Goal: Task Accomplishment & Management: Use online tool/utility

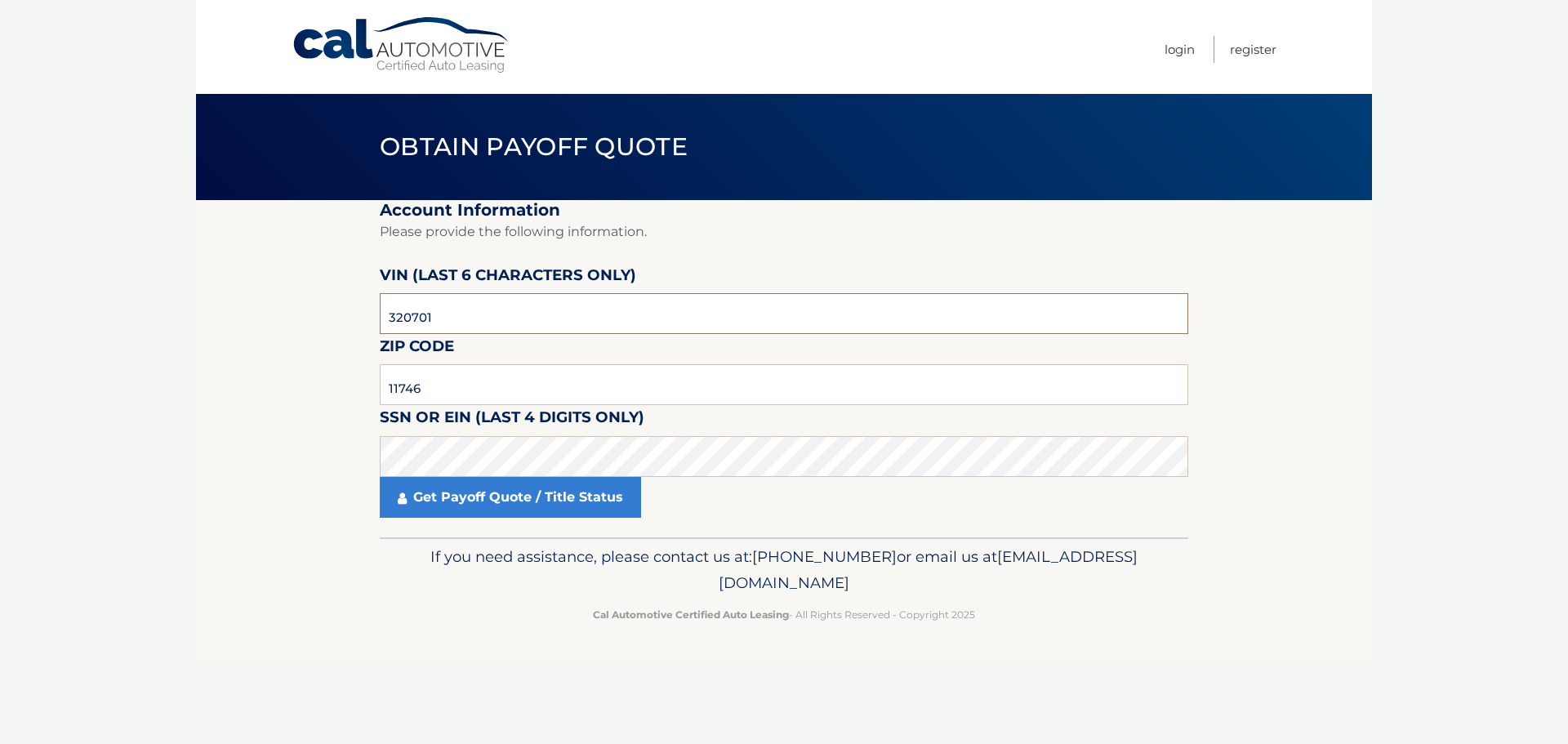
drag, startPoint x: 485, startPoint y: 332, endPoint x: 191, endPoint y: 334, distance: 294.0
click at [191, 334] on body "Cal Automotive Menu Login Register Obtain Payoff Quote" at bounding box center [784, 372] width 1568 height 744
type input "004839"
type input "11003"
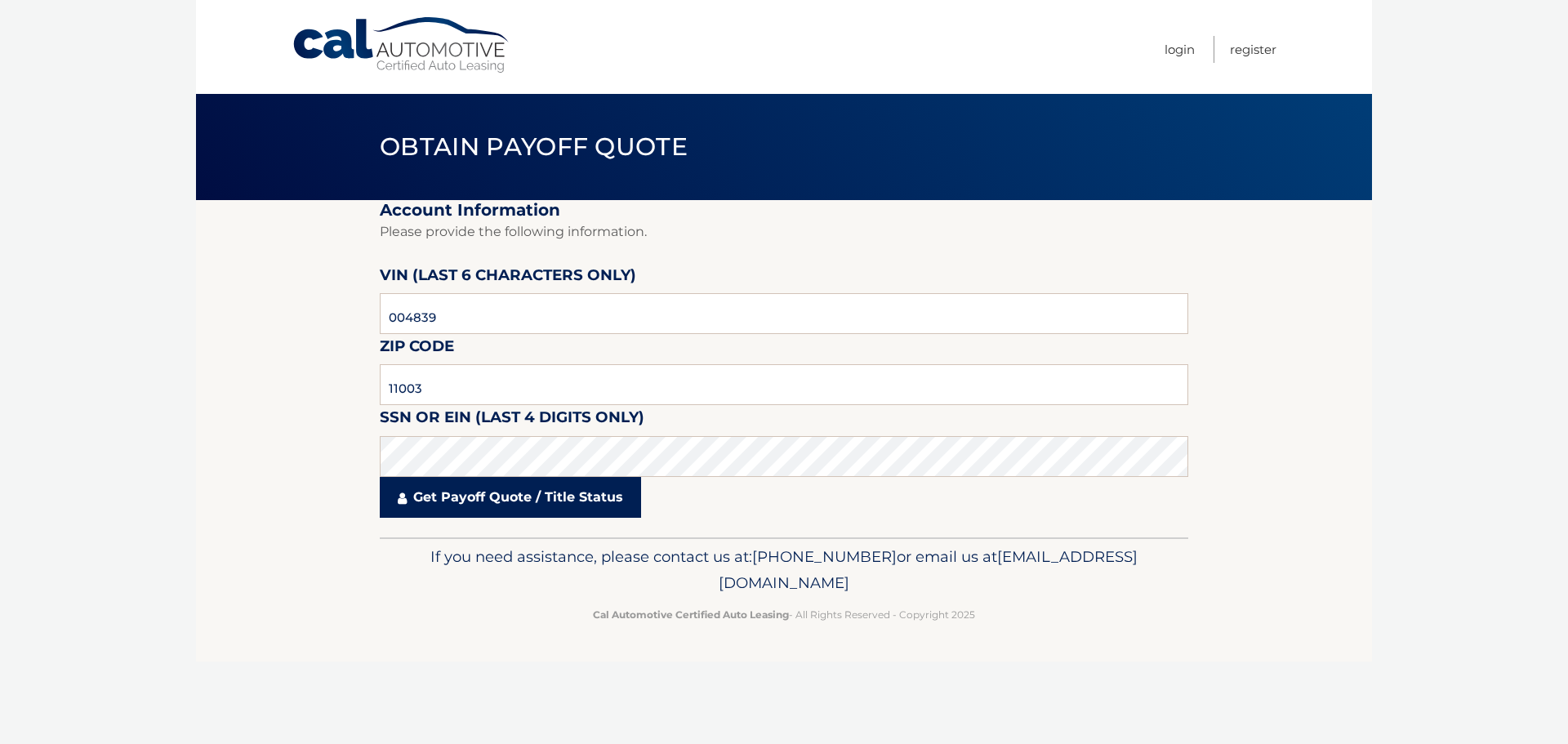
click at [470, 485] on link "Get Payoff Quote / Title Status" at bounding box center [510, 497] width 261 height 41
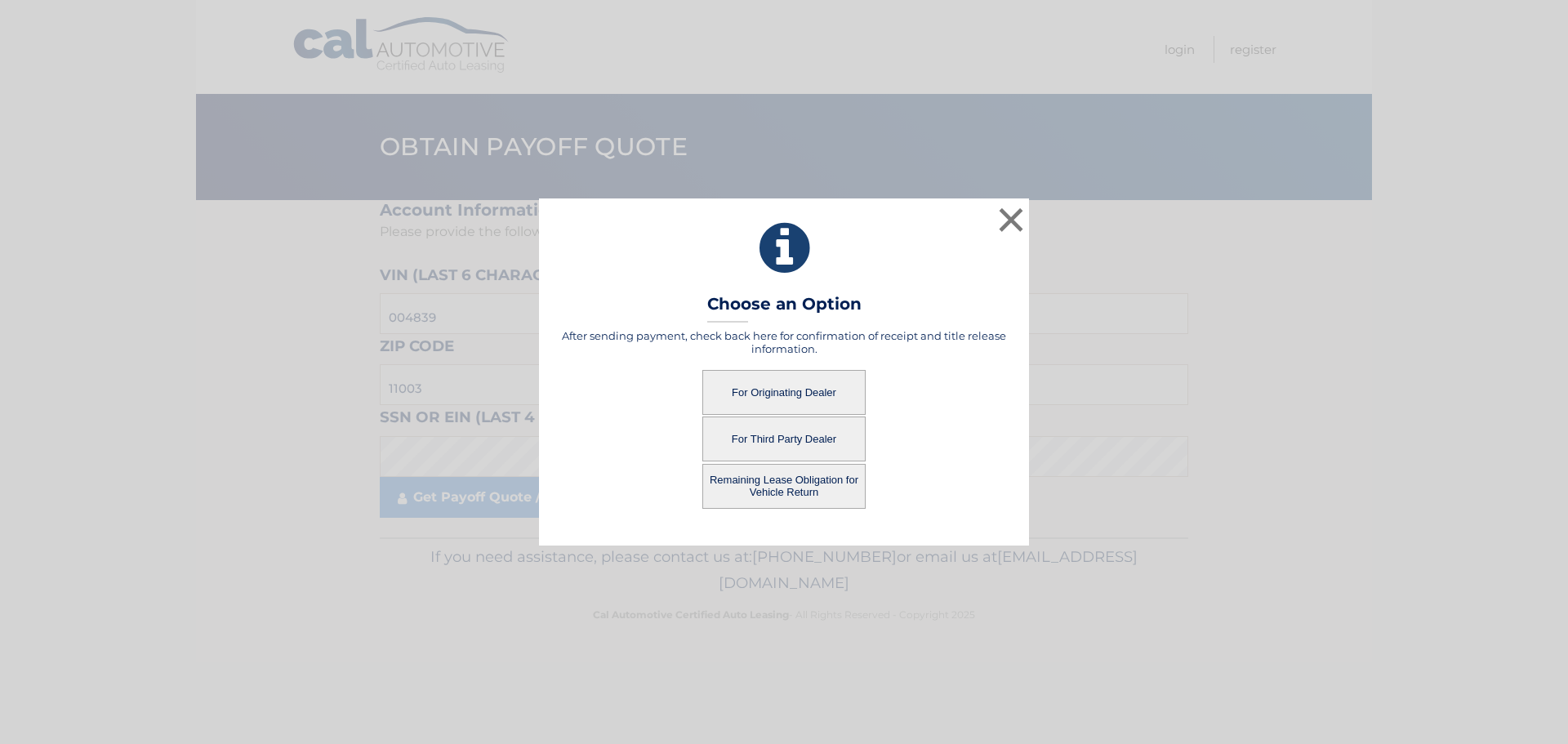
click at [747, 400] on button "For Originating Dealer" at bounding box center [784, 392] width 163 height 45
click at [747, 394] on button "For Originating Dealer" at bounding box center [784, 392] width 163 height 45
click at [750, 484] on button "Remaining Lease Obligation for Vehicle Return" at bounding box center [784, 486] width 163 height 45
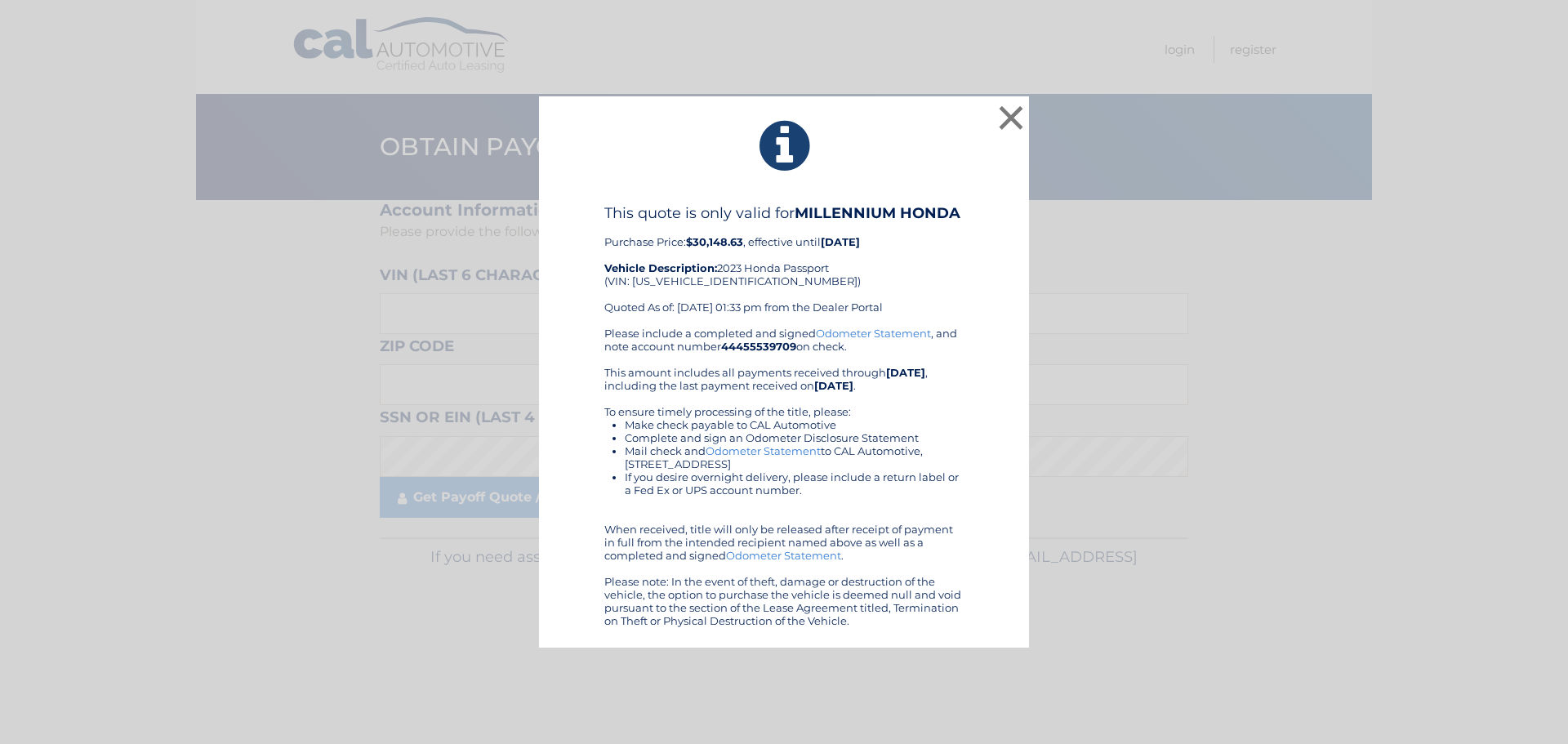
drag, startPoint x: 743, startPoint y: 448, endPoint x: 730, endPoint y: 410, distance: 40.2
click at [1007, 116] on button "×" at bounding box center [1010, 118] width 33 height 33
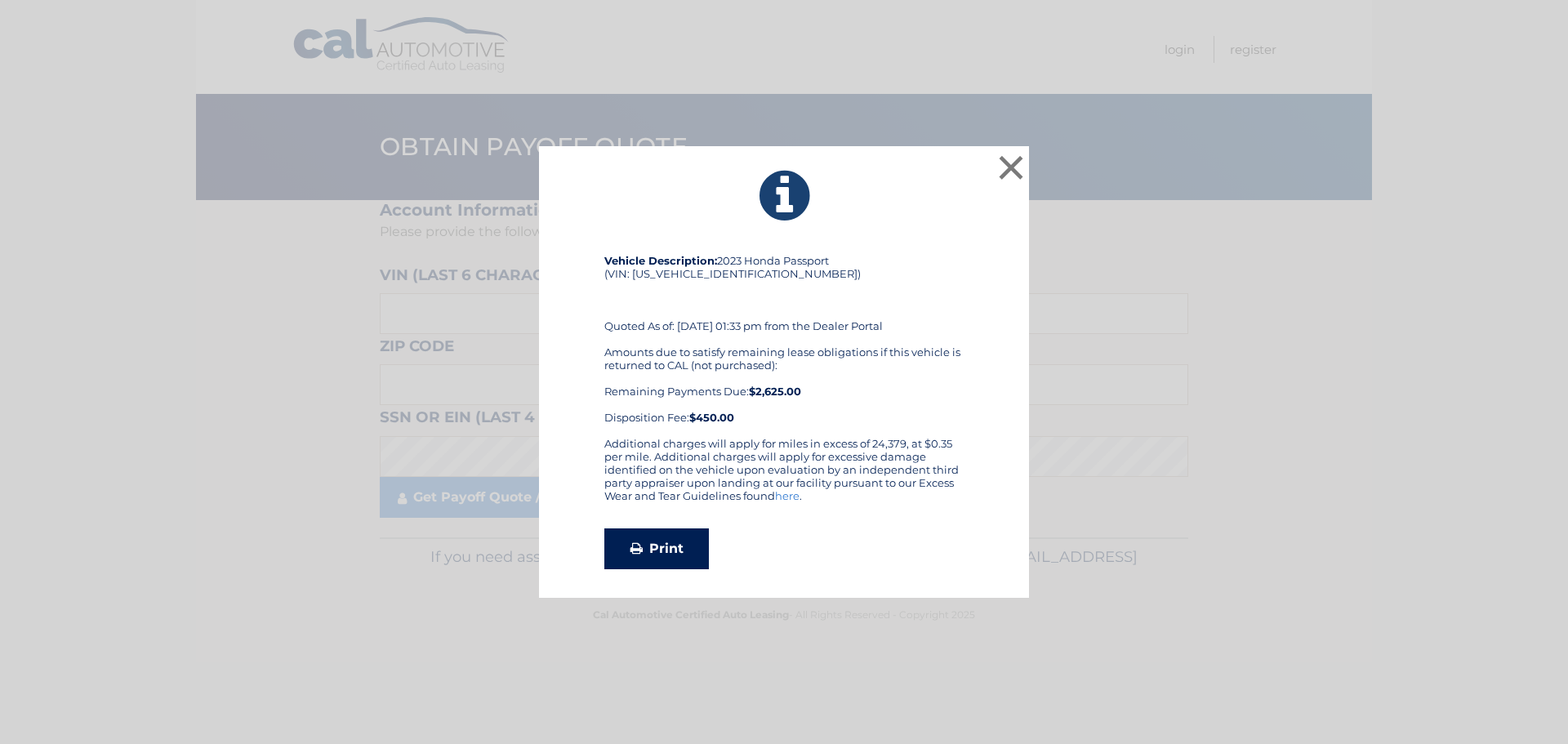
click at [666, 546] on link "Print" at bounding box center [656, 549] width 105 height 41
click at [1007, 168] on button "×" at bounding box center [1010, 167] width 33 height 33
